Goal: Register for event/course

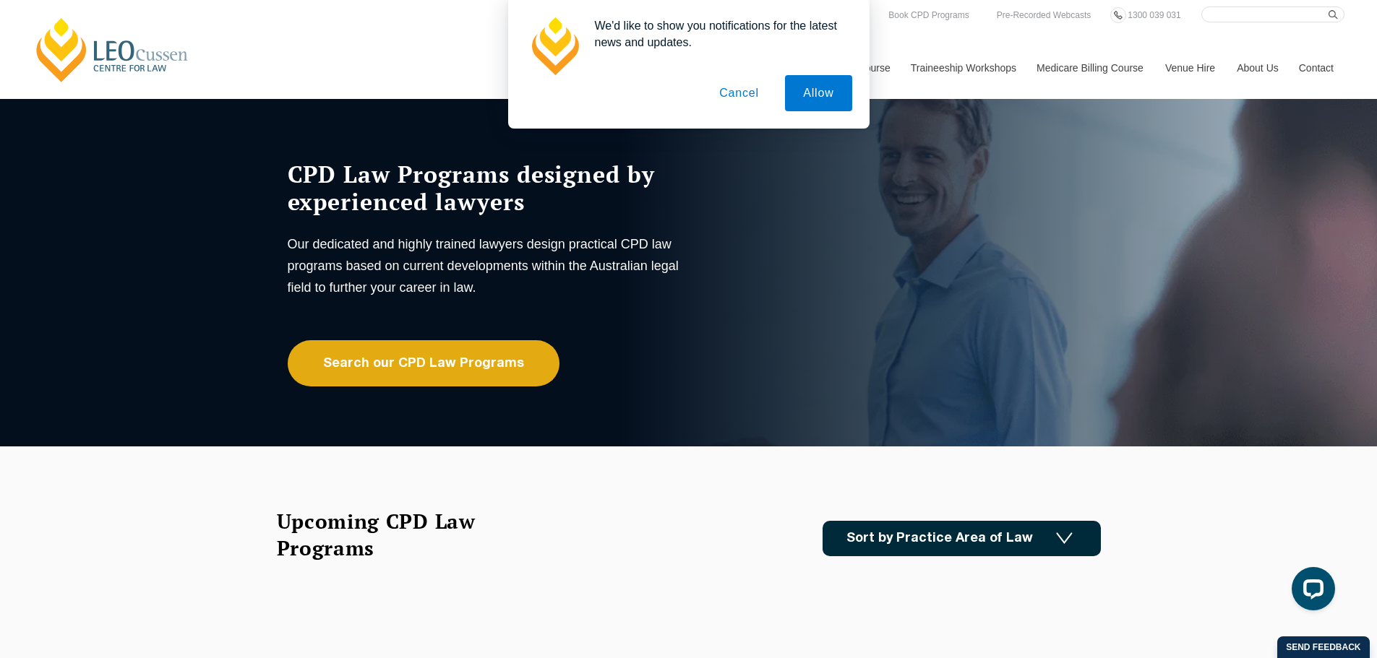
click at [732, 76] on button "Cancel" at bounding box center [739, 93] width 76 height 36
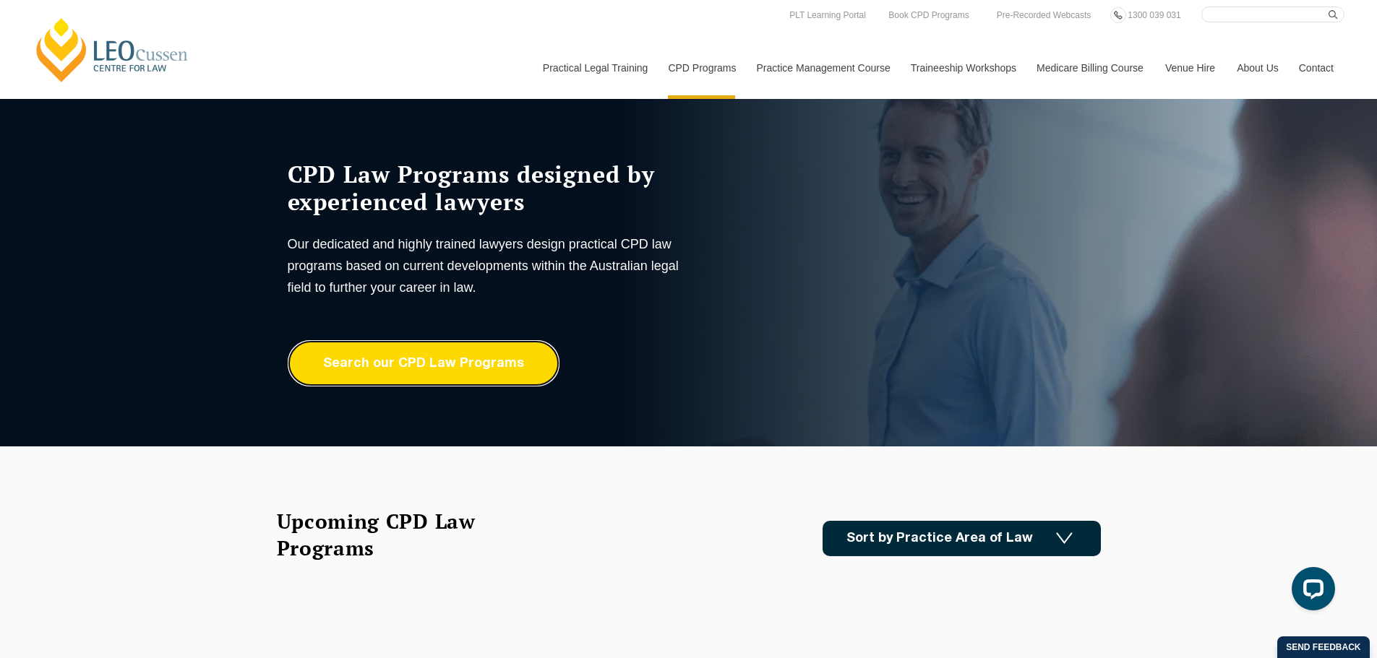
click at [422, 358] on link "Search our CPD Law Programs" at bounding box center [424, 363] width 272 height 46
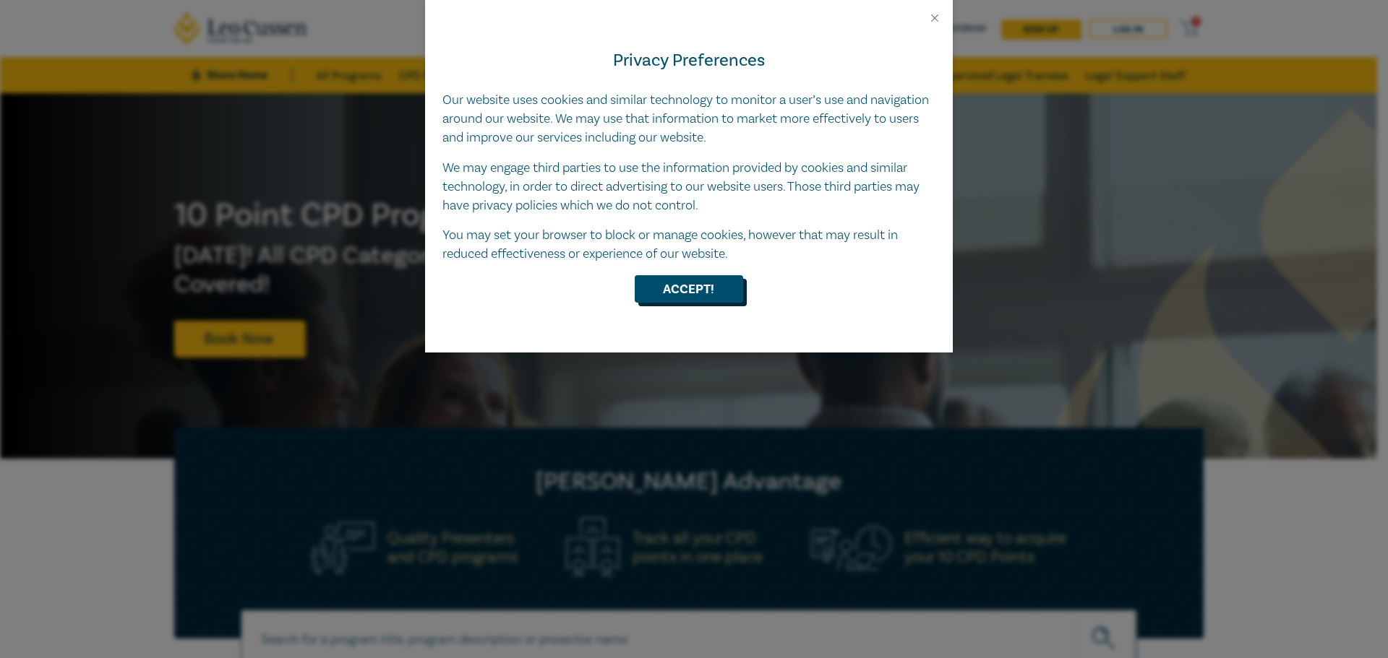
click at [668, 285] on button "Accept!" at bounding box center [688, 288] width 108 height 27
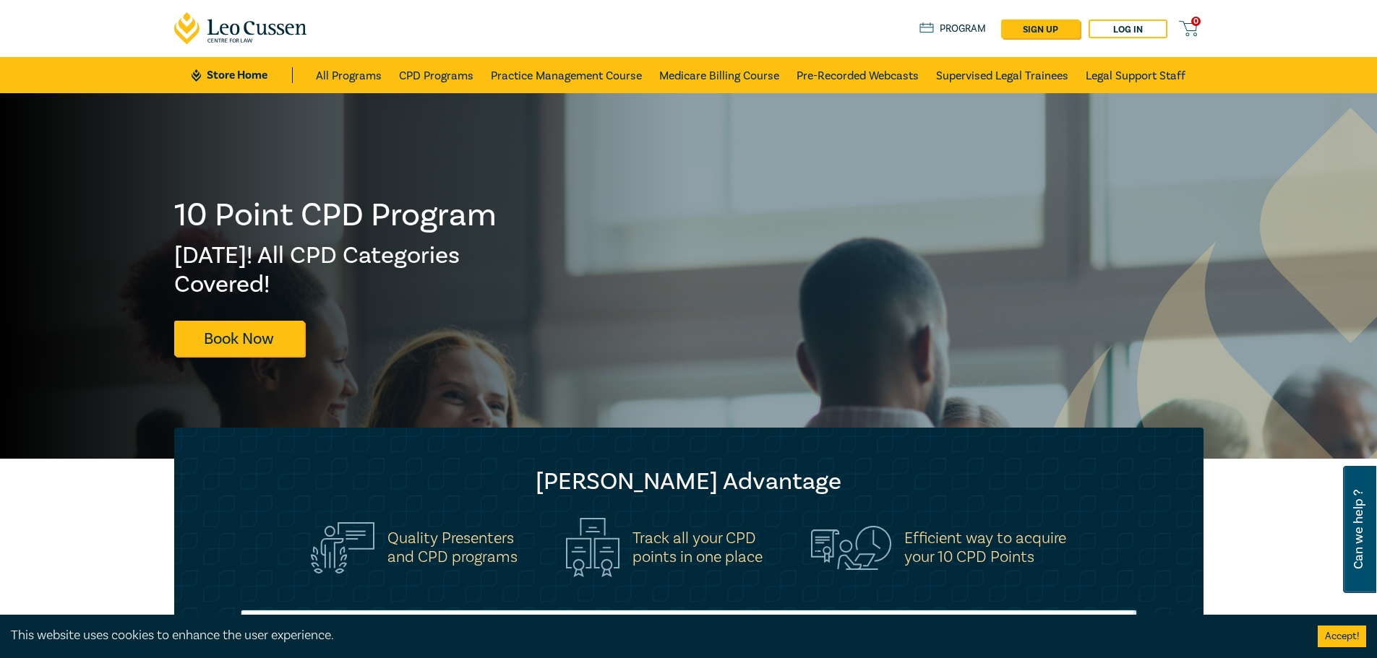
click at [413, 556] on h5 "Quality Presenters and CPD programs" at bounding box center [452, 548] width 130 height 38
click at [412, 546] on h5 "Quality Presenters and CPD programs" at bounding box center [452, 548] width 130 height 38
click at [455, 546] on h5 "Quality Presenters and CPD programs" at bounding box center [452, 548] width 130 height 38
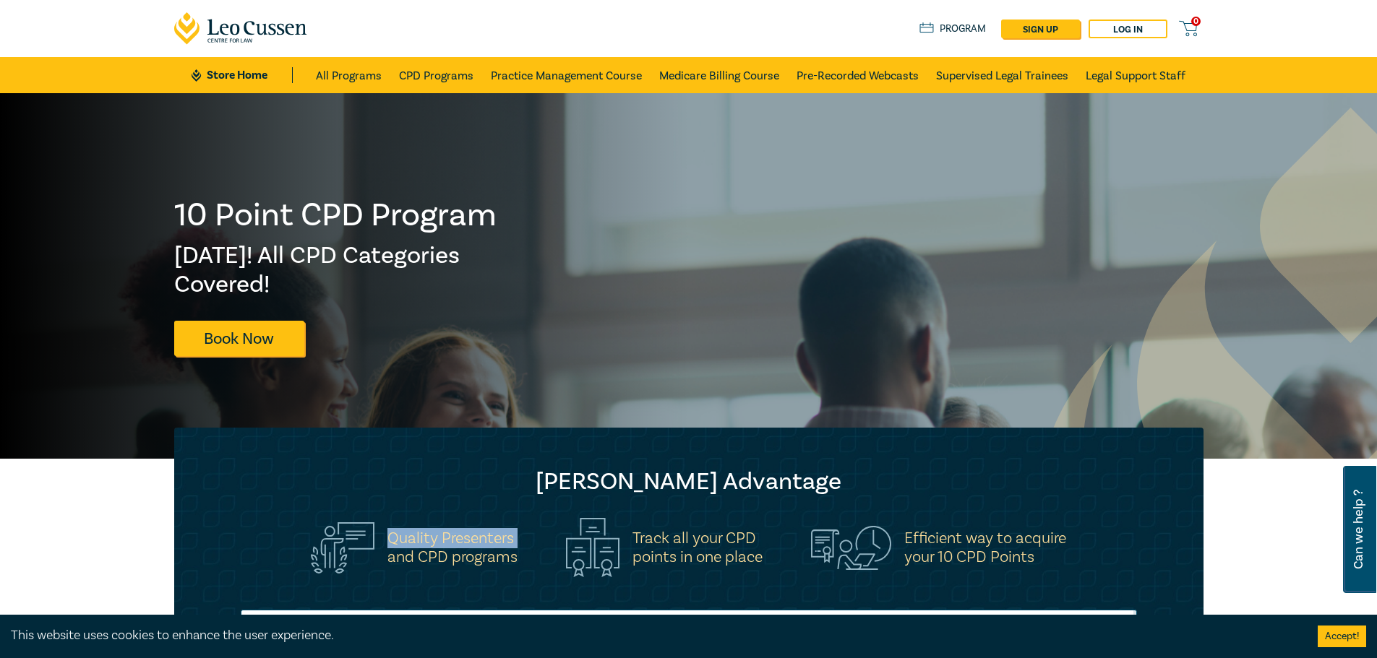
click at [455, 546] on h5 "Quality Presenters and CPD programs" at bounding box center [452, 548] width 130 height 38
click at [458, 562] on h5 "Quality Presenters and CPD programs" at bounding box center [452, 548] width 130 height 38
drag, startPoint x: 458, startPoint y: 562, endPoint x: 396, endPoint y: 546, distance: 64.2
click at [457, 561] on h5 "Quality Presenters and CPD programs" at bounding box center [452, 548] width 130 height 38
click at [337, 522] on img at bounding box center [343, 547] width 64 height 51
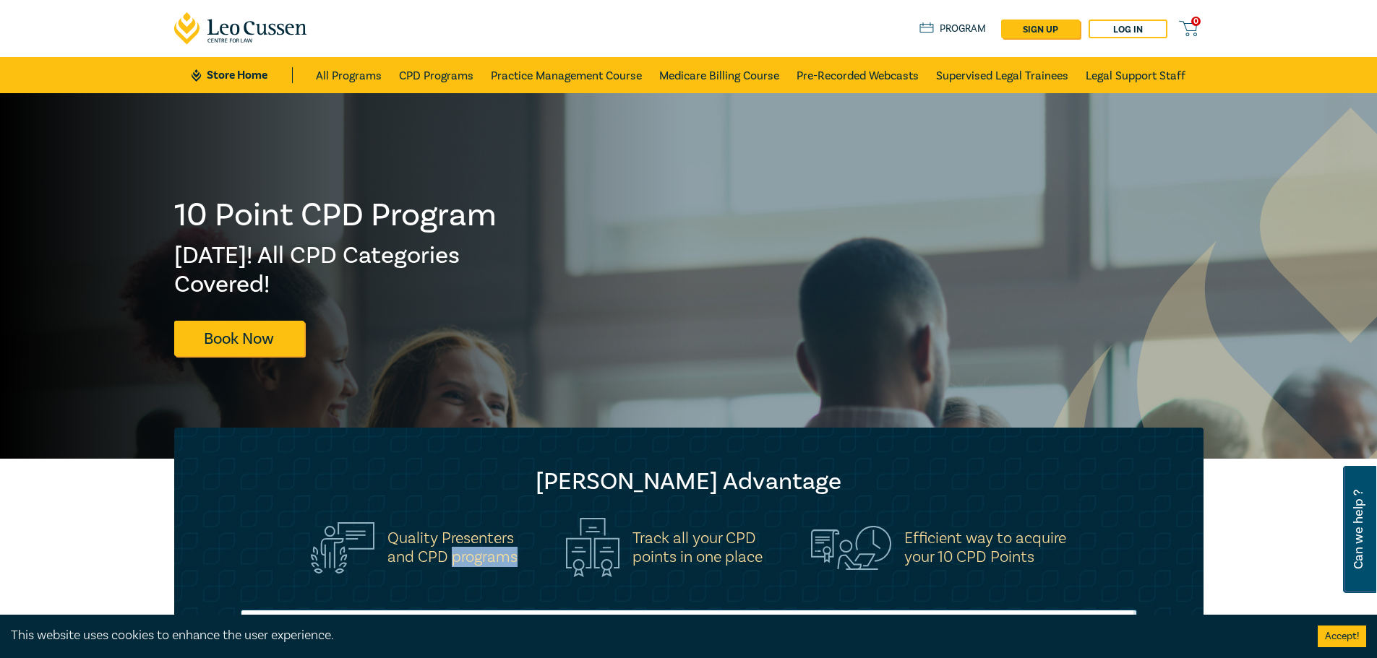
click at [342, 534] on img at bounding box center [343, 547] width 64 height 51
click at [209, 355] on link "Book Now" at bounding box center [239, 338] width 130 height 35
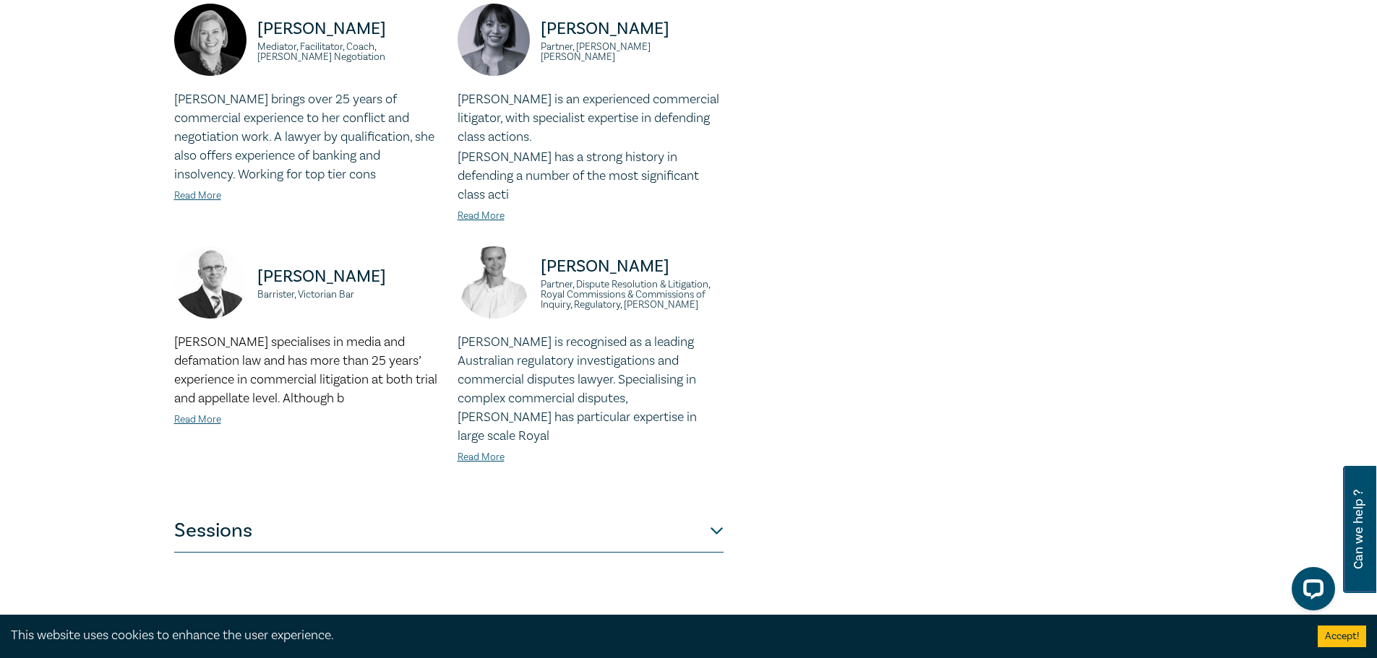
scroll to position [939, 0]
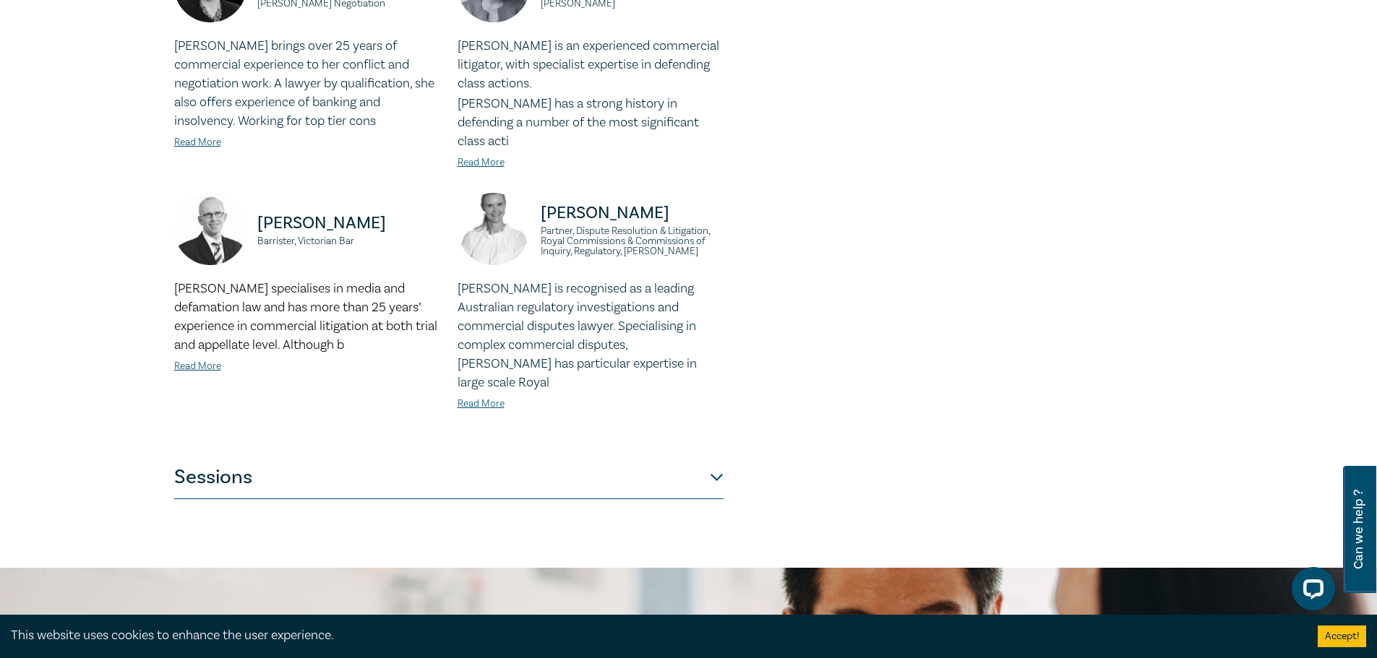
click at [719, 456] on button "Sessions" at bounding box center [448, 477] width 549 height 43
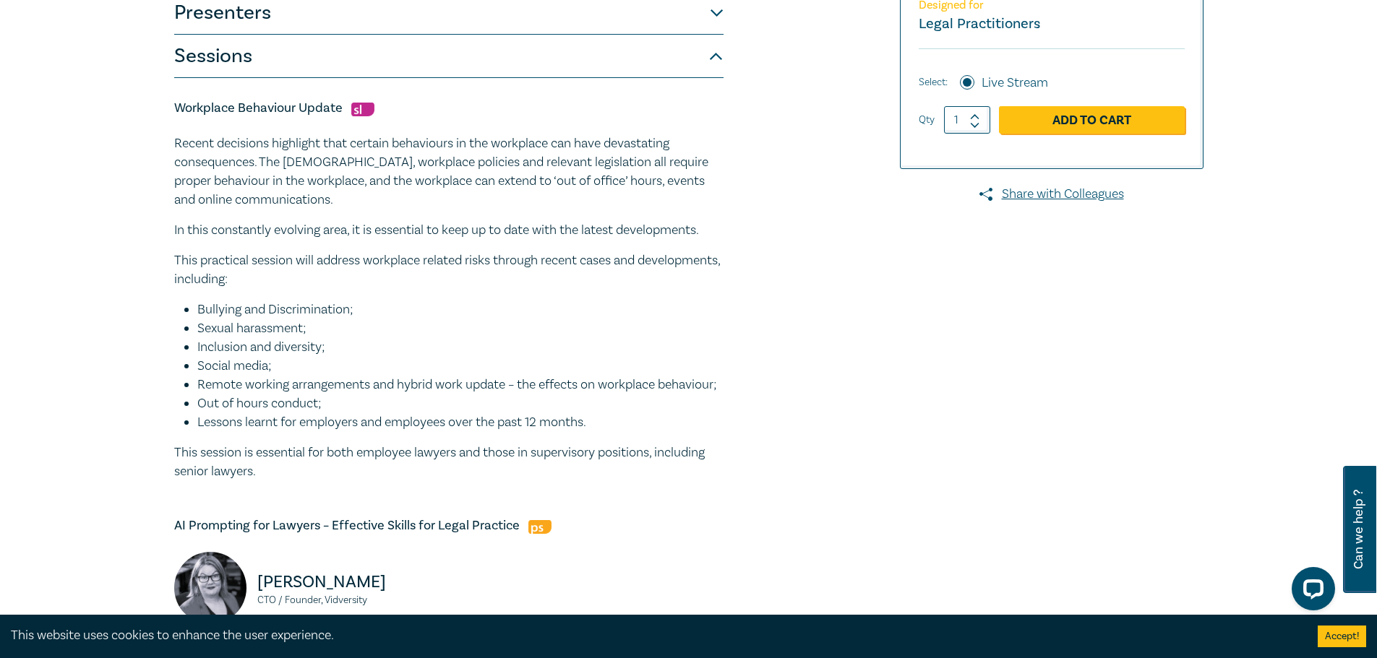
scroll to position [400, 0]
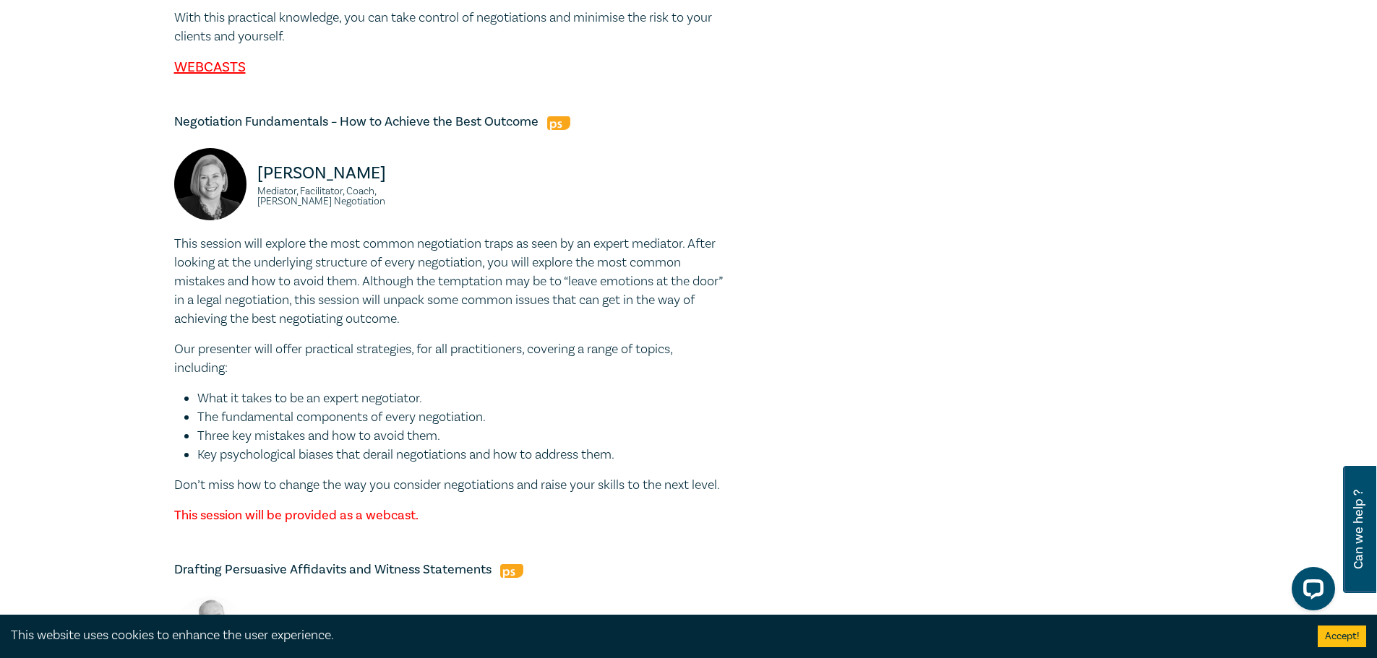
scroll to position [2712, 0]
